Goal: Browse casually: Explore the website without a specific task or goal

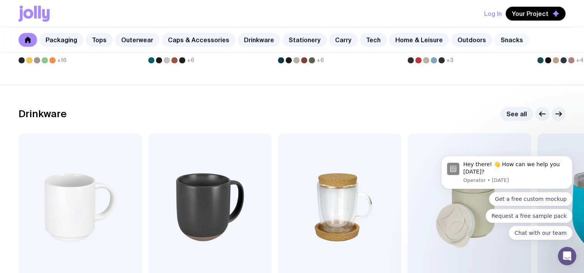
click at [496, 42] on link "Snacks" at bounding box center [511, 40] width 35 height 14
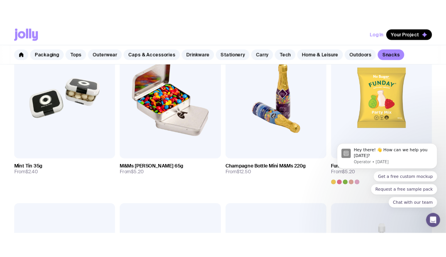
scroll to position [185, 0]
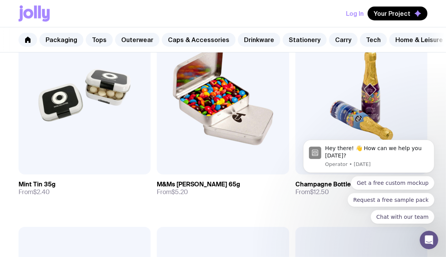
click at [325, 189] on div "Get a free custom mockup Request a free sample pack Chat with our team" at bounding box center [368, 200] width 131 height 48
click at [382, 92] on body "Hey there! 👋 How can we help you [DATE]? Operator • [DATE] Get a free custom mo…" at bounding box center [368, 158] width 148 height 149
click at [432, 142] on icon "Dismiss notification" at bounding box center [432, 141] width 4 height 4
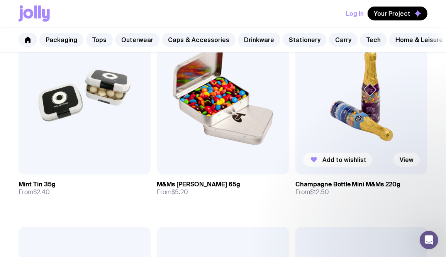
click at [368, 117] on img at bounding box center [361, 95] width 132 height 159
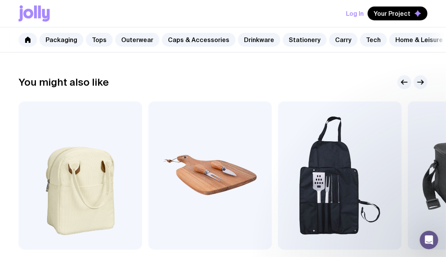
scroll to position [358, 0]
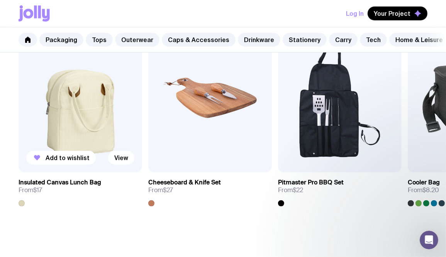
click at [75, 181] on link "Insulated Canvas Lunch Bag From $17" at bounding box center [80, 190] width 123 height 34
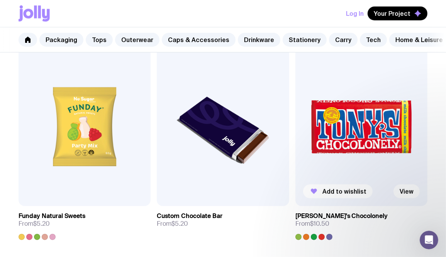
scroll to position [378, 0]
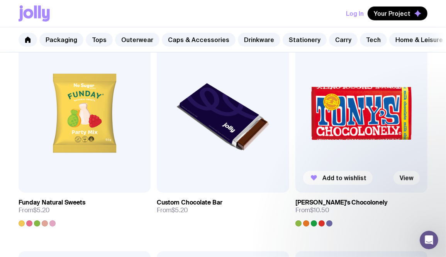
click at [365, 145] on img at bounding box center [361, 113] width 132 height 159
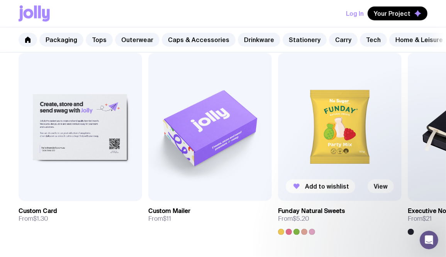
scroll to position [386, 0]
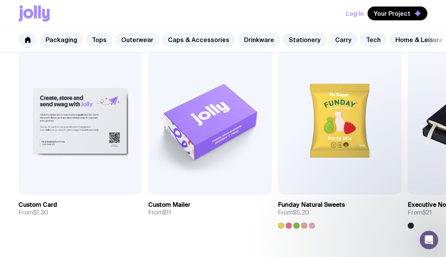
click at [442, 52] on nav "Packaging Tops Outerwear Caps & Accessories Drinkware Stationery Carry Tech Hom…" at bounding box center [223, 39] width 446 height 25
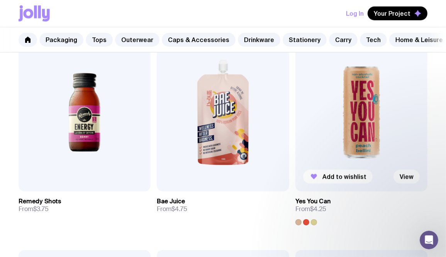
scroll to position [610, 0]
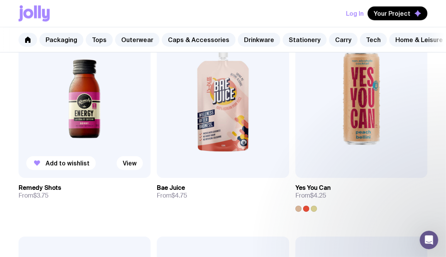
click at [114, 104] on img at bounding box center [85, 99] width 132 height 159
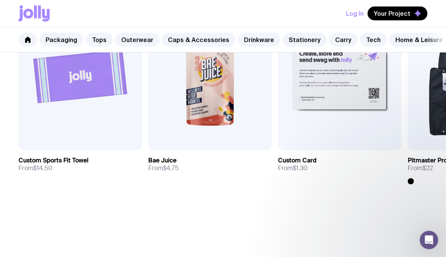
scroll to position [386, 0]
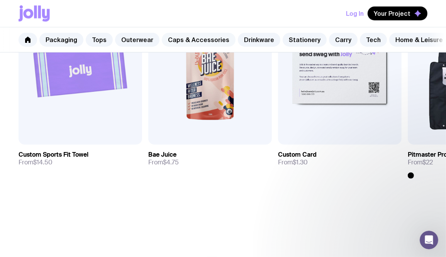
click at [195, 38] on link "Caps & Accessories" at bounding box center [199, 40] width 74 height 14
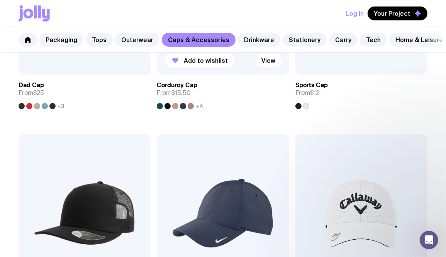
scroll to position [425, 0]
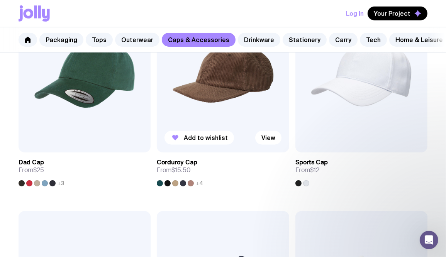
click at [228, 106] on img at bounding box center [223, 73] width 132 height 159
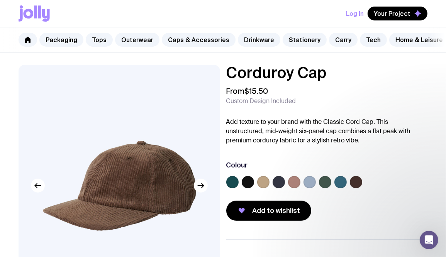
click at [111, 16] on div "Log In Your Project" at bounding box center [223, 13] width 409 height 27
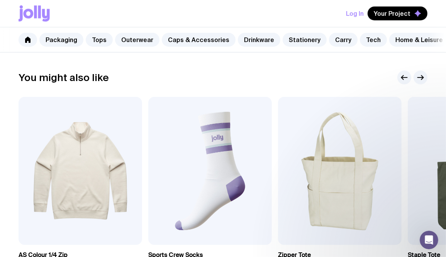
scroll to position [365, 0]
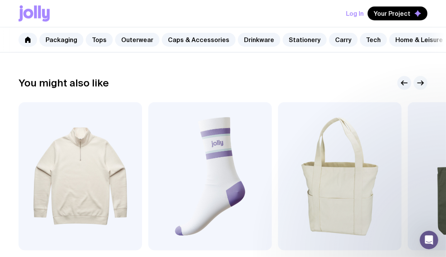
click at [418, 85] on icon "button" at bounding box center [420, 82] width 9 height 9
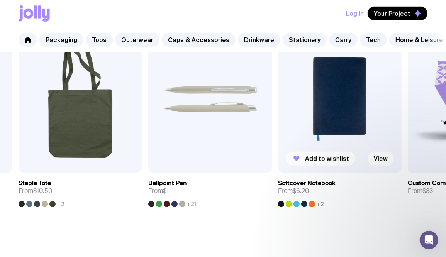
scroll to position [480, 0]
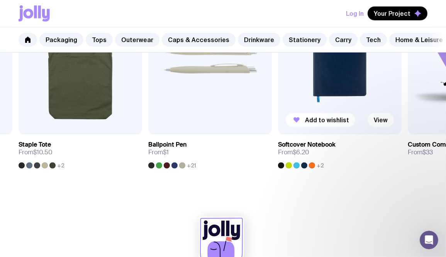
click at [363, 95] on img at bounding box center [339, 60] width 123 height 148
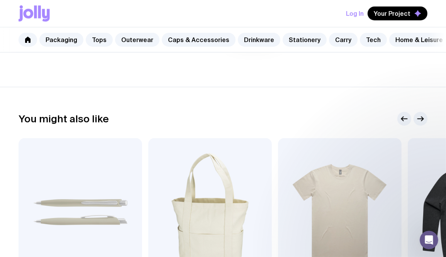
scroll to position [463, 0]
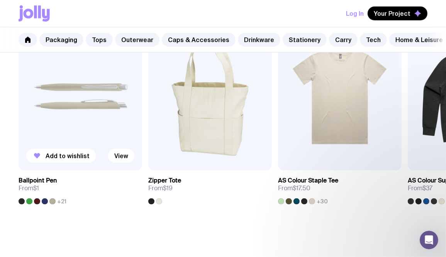
drag, startPoint x: 62, startPoint y: 208, endPoint x: 89, endPoint y: 208, distance: 26.6
click at [62, 205] on span "+21" at bounding box center [61, 201] width 9 height 6
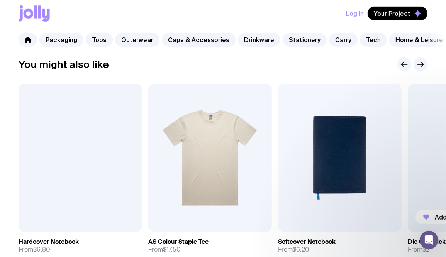
scroll to position [347, 0]
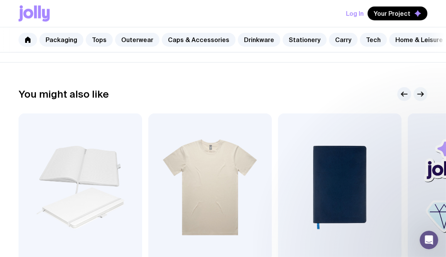
click at [421, 94] on icon "button" at bounding box center [421, 94] width 6 height 0
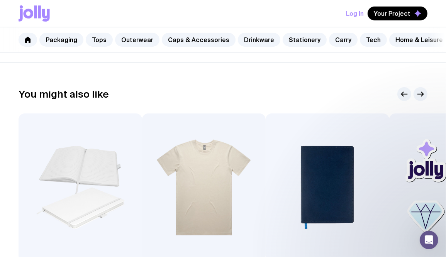
scroll to position [425, 0]
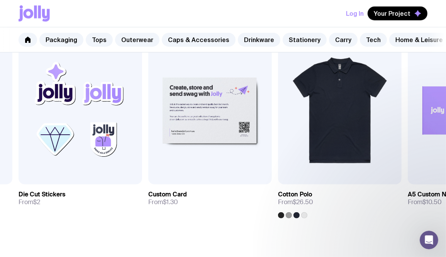
click at [440, 52] on nav "Packaging Tops Outerwear Caps & Accessories Drinkware Stationery Carry Tech Hom…" at bounding box center [223, 39] width 446 height 25
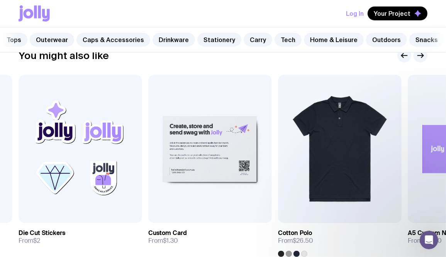
scroll to position [347, 0]
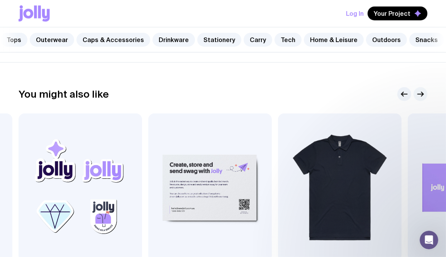
click at [421, 99] on icon "button" at bounding box center [420, 94] width 9 height 9
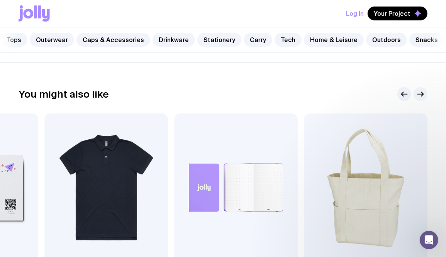
click at [421, 99] on icon "button" at bounding box center [420, 94] width 9 height 9
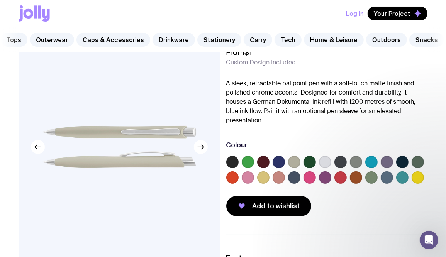
scroll to position [0, 0]
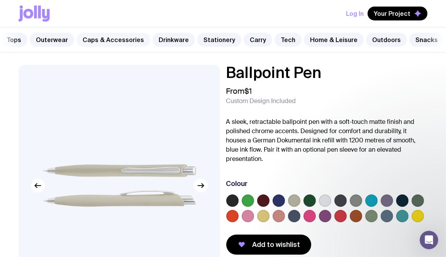
click at [104, 39] on link "Caps & Accessories" at bounding box center [113, 40] width 74 height 14
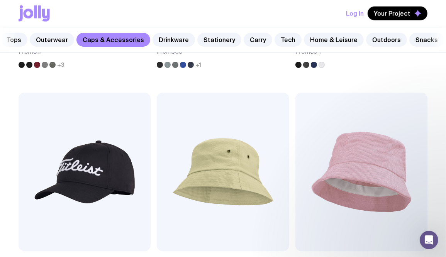
scroll to position [849, 0]
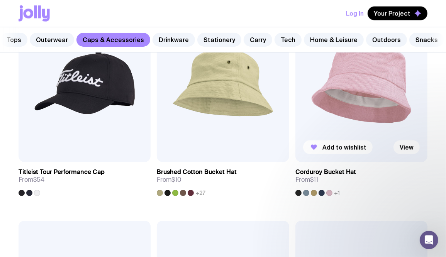
click at [346, 176] on h3 "Corduroy Bucket Hat" at bounding box center [325, 172] width 61 height 8
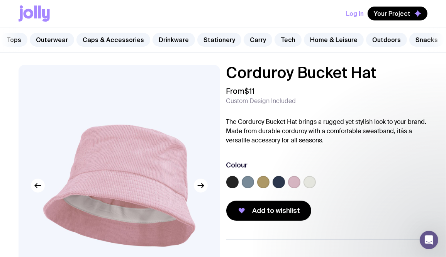
click at [14, 108] on div "Corduroy Bucket Hat From $11 Custom Design Included The Corduroy Bucket Hat bri…" at bounding box center [223, 211] width 446 height 292
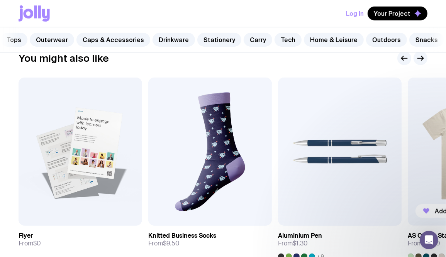
scroll to position [347, 0]
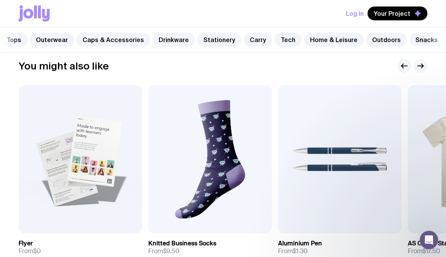
click at [419, 66] on icon "button" at bounding box center [421, 66] width 6 height 0
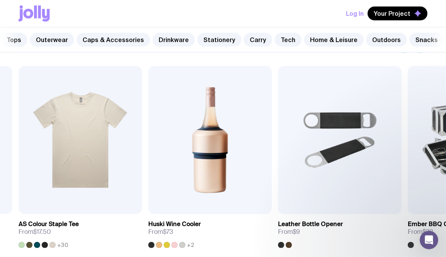
scroll to position [309, 0]
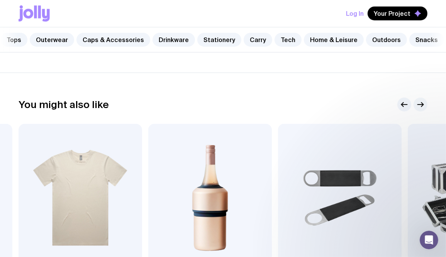
click at [421, 109] on icon "button" at bounding box center [420, 104] width 9 height 9
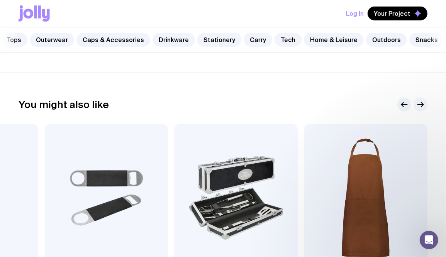
click at [420, 105] on icon "button" at bounding box center [421, 105] width 6 height 0
click at [420, 109] on icon "button" at bounding box center [420, 104] width 9 height 9
click at [250, 41] on link "Carry" at bounding box center [258, 40] width 29 height 14
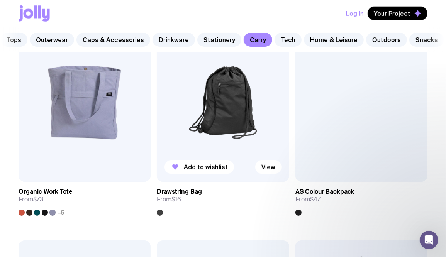
scroll to position [617, 0]
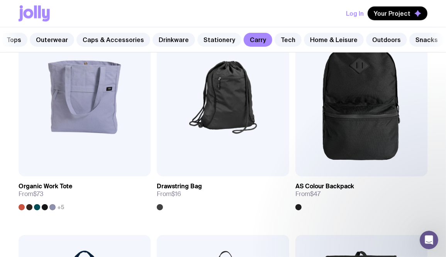
click at [215, 39] on link "Stationery" at bounding box center [219, 40] width 44 height 14
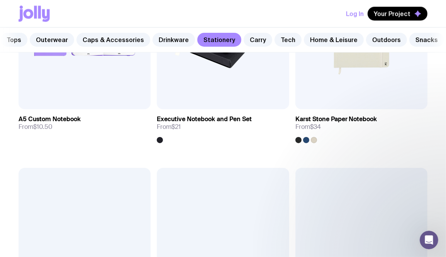
scroll to position [1274, 0]
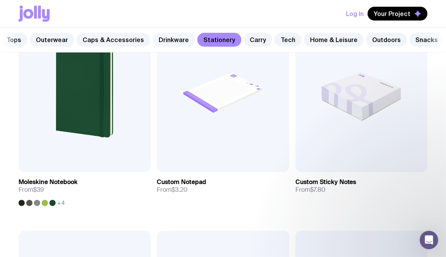
click at [176, 41] on link "Drinkware" at bounding box center [173, 40] width 42 height 14
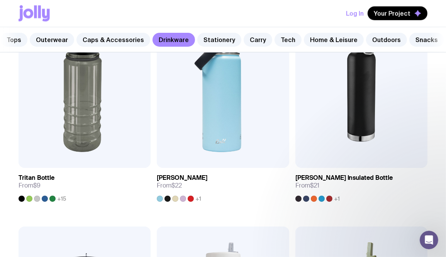
scroll to position [868, 0]
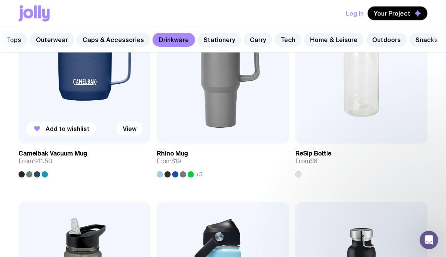
click at [88, 177] on link "Camelbak Vacuum Mug From $41.50" at bounding box center [85, 161] width 132 height 34
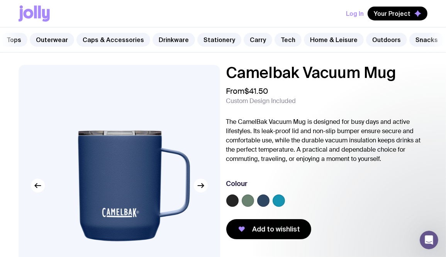
click at [283, 206] on label at bounding box center [278, 201] width 12 height 12
click at [0, 0] on input "radio" at bounding box center [0, 0] width 0 height 0
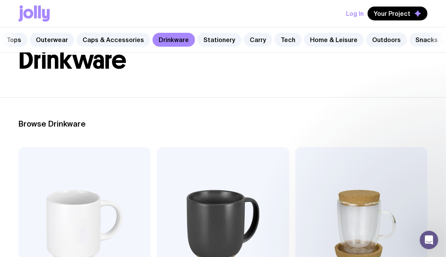
scroll to position [191, 0]
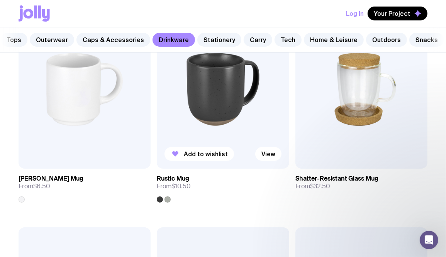
click at [264, 112] on img at bounding box center [223, 89] width 132 height 159
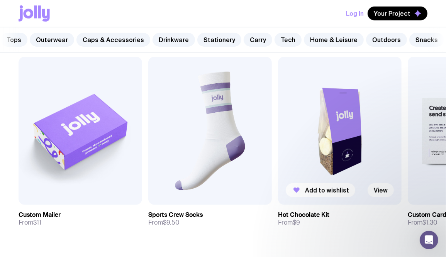
scroll to position [463, 0]
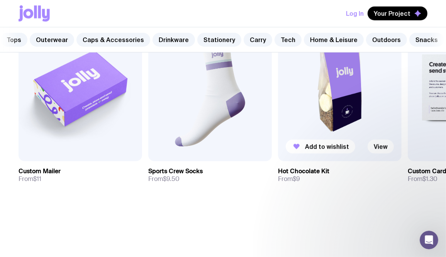
click at [313, 175] on h3 "Hot Chocolate Kit" at bounding box center [303, 171] width 51 height 8
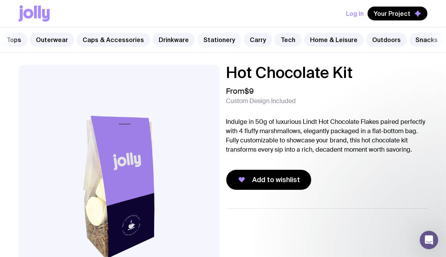
drag, startPoint x: 207, startPoint y: 42, endPoint x: 220, endPoint y: 46, distance: 13.4
click at [207, 42] on link "Stationery" at bounding box center [219, 40] width 44 height 14
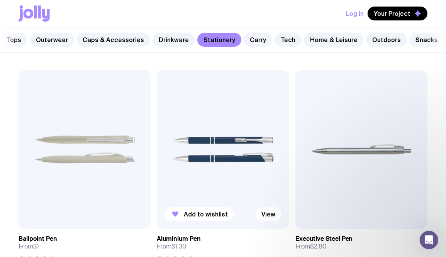
scroll to position [270, 0]
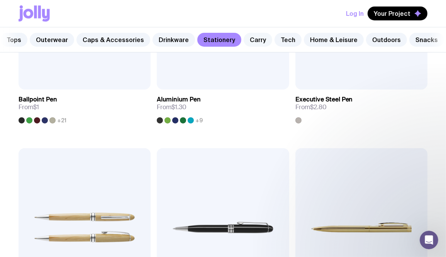
click at [248, 36] on link "Carry" at bounding box center [258, 40] width 29 height 14
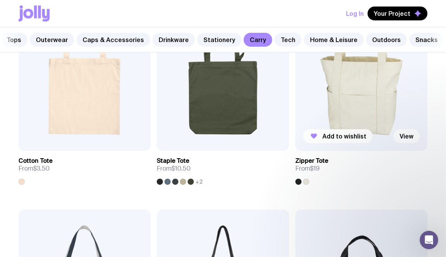
scroll to position [270, 0]
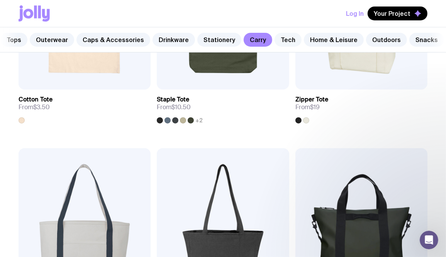
click at [278, 40] on link "Tech" at bounding box center [287, 40] width 27 height 14
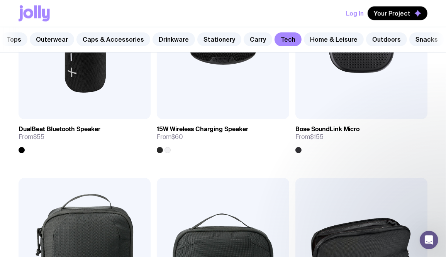
scroll to position [1196, 0]
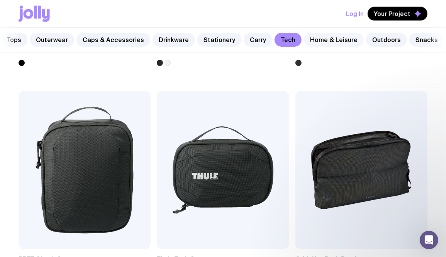
click at [310, 39] on link "Home & Leisure" at bounding box center [334, 40] width 60 height 14
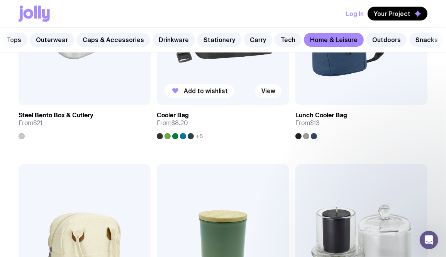
scroll to position [1428, 0]
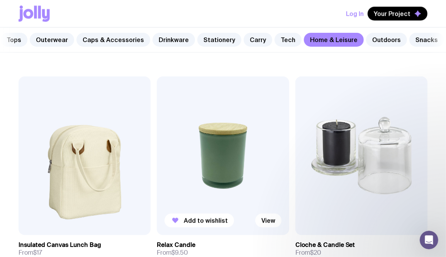
click at [258, 125] on img at bounding box center [223, 155] width 132 height 159
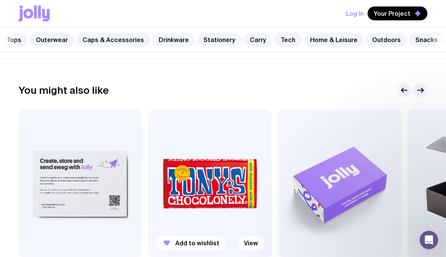
scroll to position [425, 0]
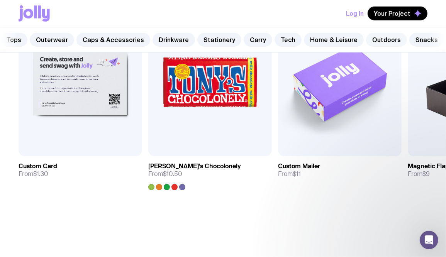
click at [374, 39] on link "Outdoors" at bounding box center [386, 40] width 41 height 14
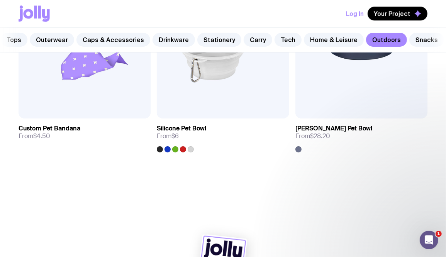
scroll to position [1577, 0]
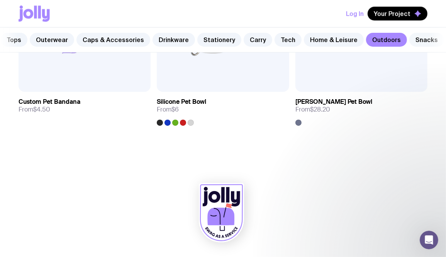
click at [412, 41] on link "Snacks" at bounding box center [426, 40] width 35 height 14
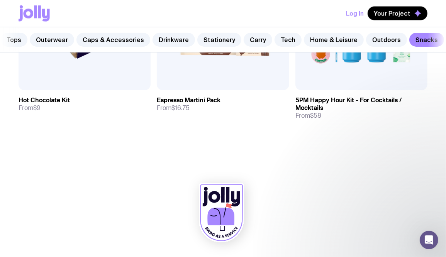
scroll to position [766, 0]
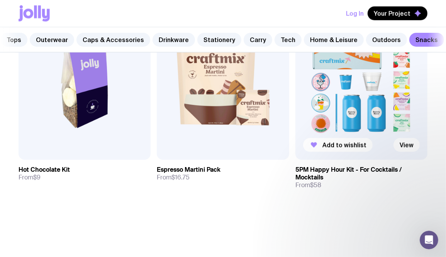
scroll to position [920, 0]
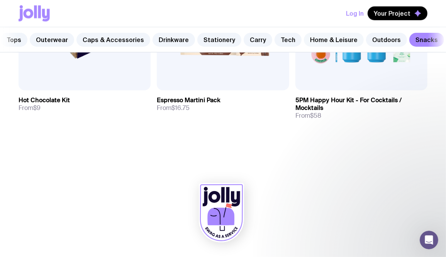
click at [320, 40] on link "Home & Leisure" at bounding box center [334, 40] width 60 height 14
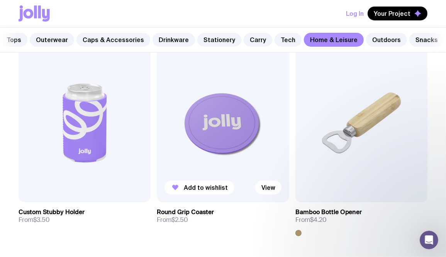
scroll to position [176, 0]
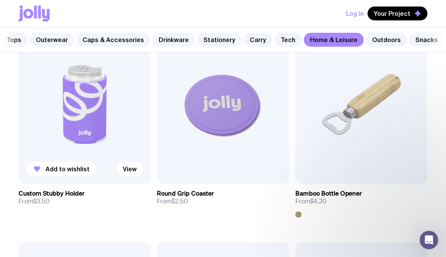
click at [125, 137] on img at bounding box center [85, 104] width 132 height 159
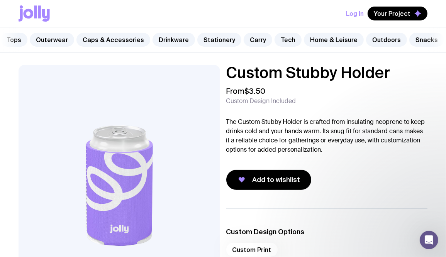
click at [85, 17] on div "Log In Your Project" at bounding box center [223, 13] width 409 height 27
